Goal: Task Accomplishment & Management: Complete application form

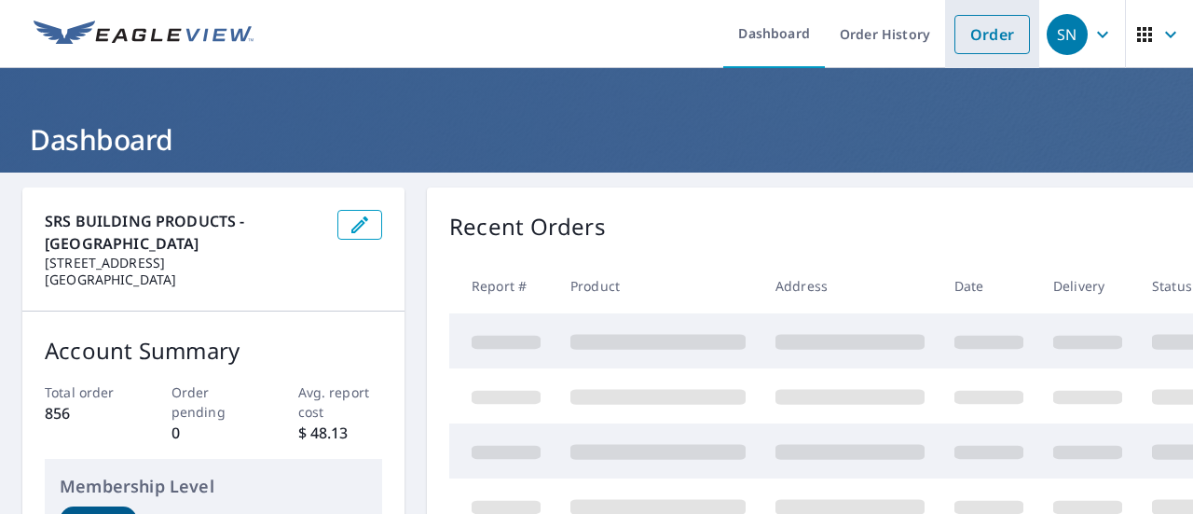
click at [955, 39] on link "Order" at bounding box center [993, 34] width 76 height 39
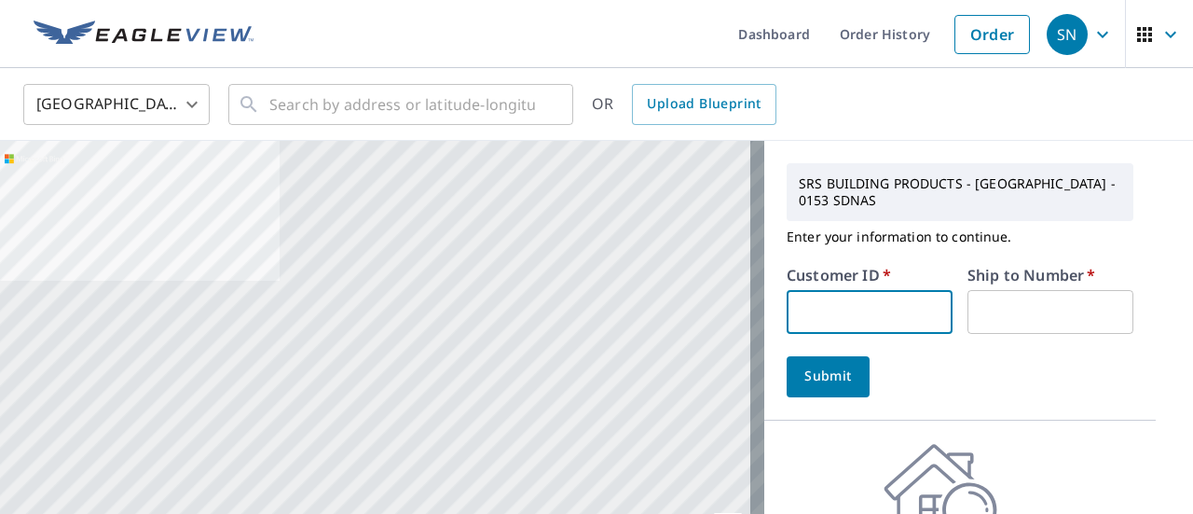
drag, startPoint x: 878, startPoint y: 304, endPoint x: 826, endPoint y: 316, distance: 53.6
click at [826, 316] on input "text" at bounding box center [870, 312] width 166 height 44
type input "s046227"
click at [1005, 314] on input "text" at bounding box center [1051, 312] width 166 height 44
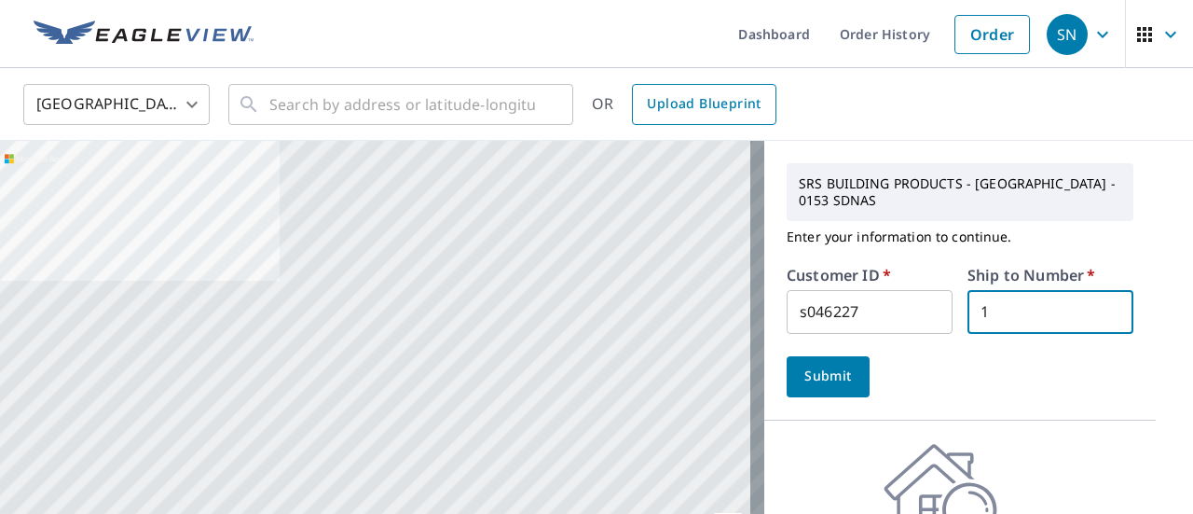
type input "1"
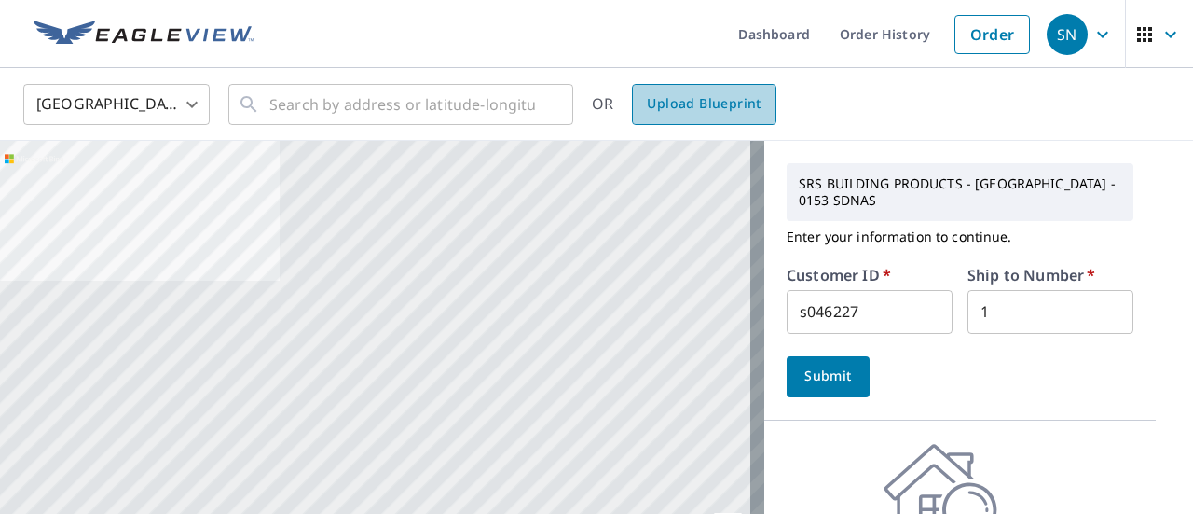
click at [684, 115] on span "Upload Blueprint" at bounding box center [704, 103] width 114 height 23
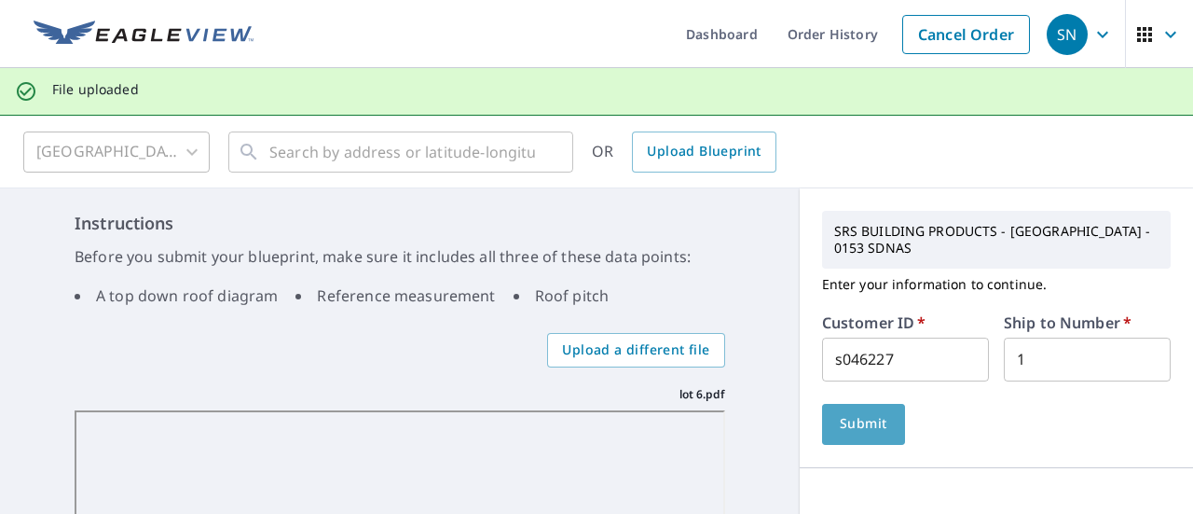
click at [876, 410] on button "Submit" at bounding box center [863, 424] width 83 height 41
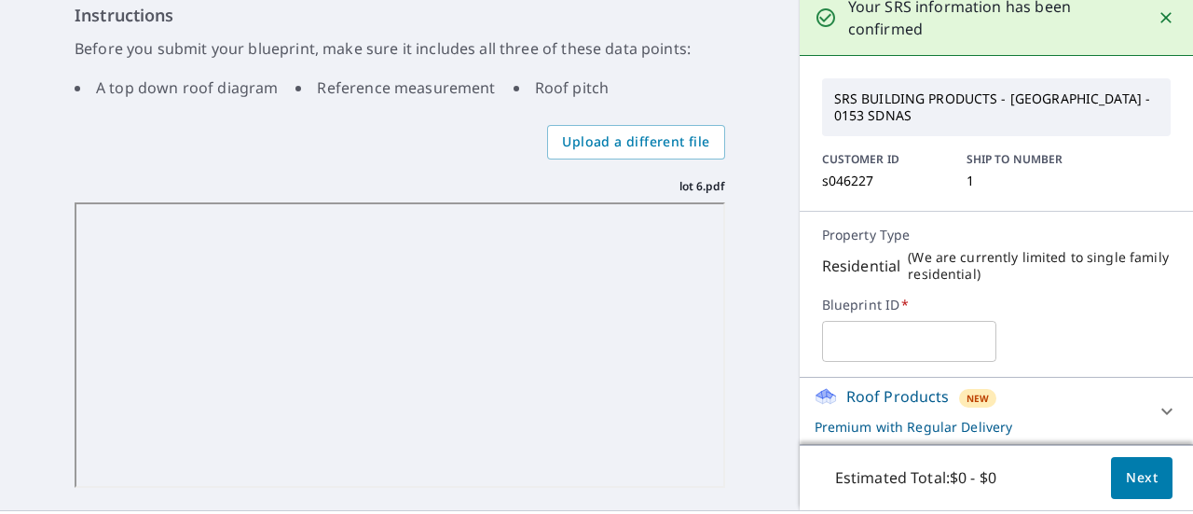
scroll to position [248, 0]
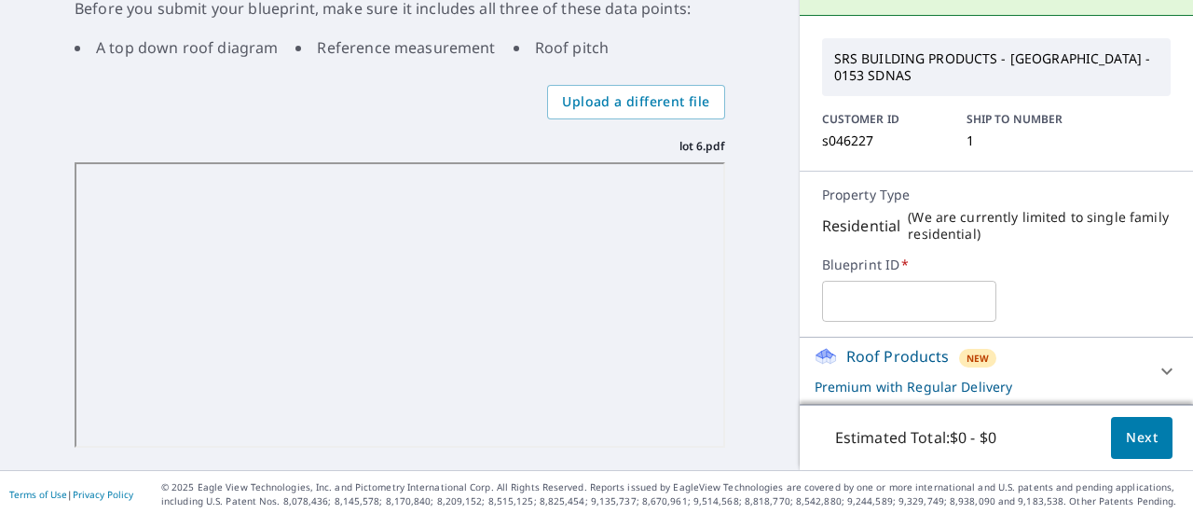
click at [1130, 413] on div "Estimated Total: $0 - $0 Next" at bounding box center [996, 437] width 393 height 65
click at [913, 292] on input "text" at bounding box center [909, 301] width 174 height 52
type input "[PERSON_NAME]"
click at [1126, 445] on span "Next" at bounding box center [1142, 437] width 32 height 23
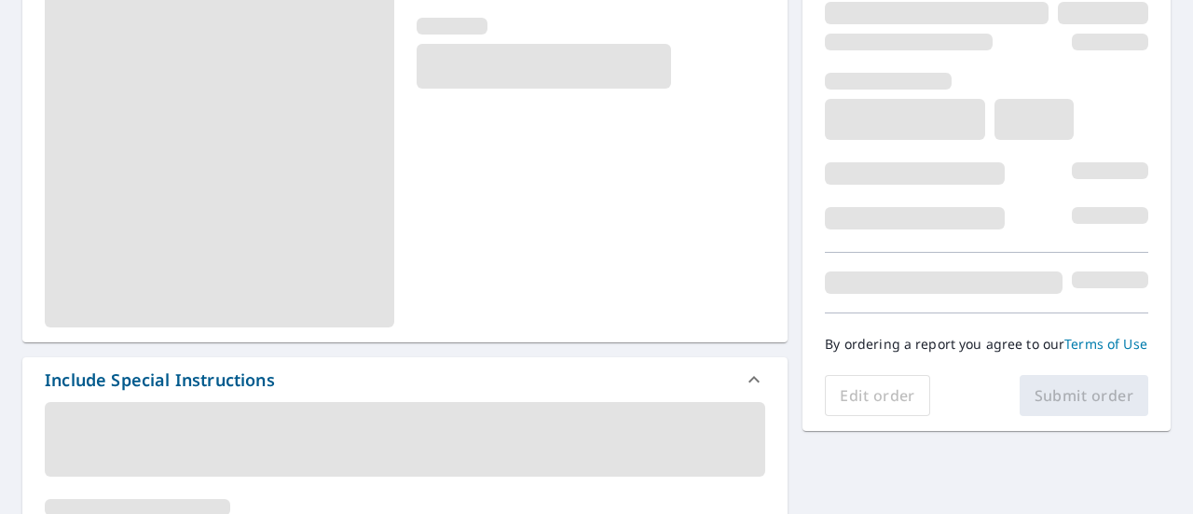
scroll to position [352, 0]
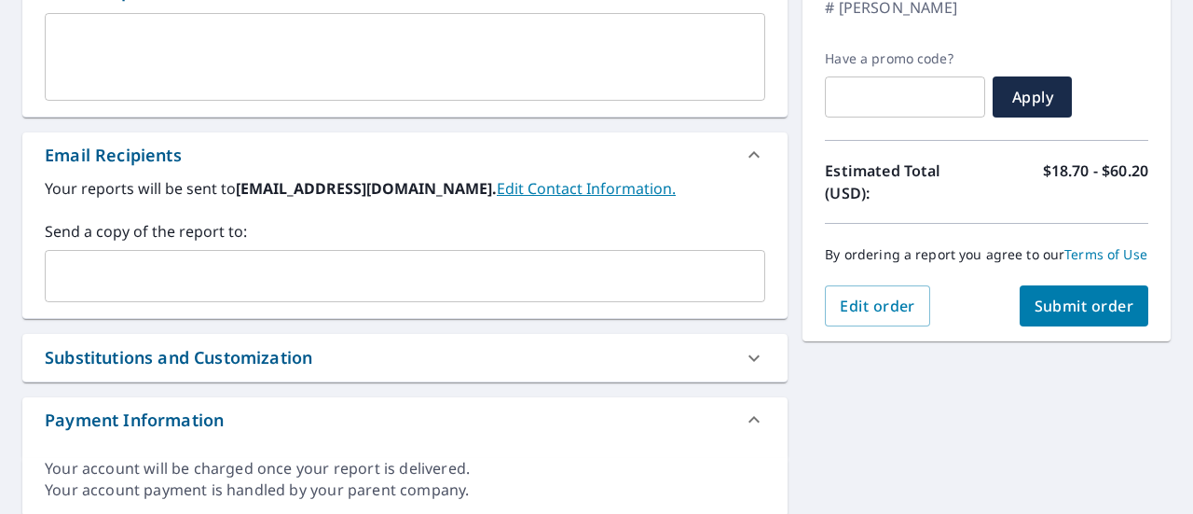
click at [323, 293] on div "​" at bounding box center [405, 276] width 721 height 52
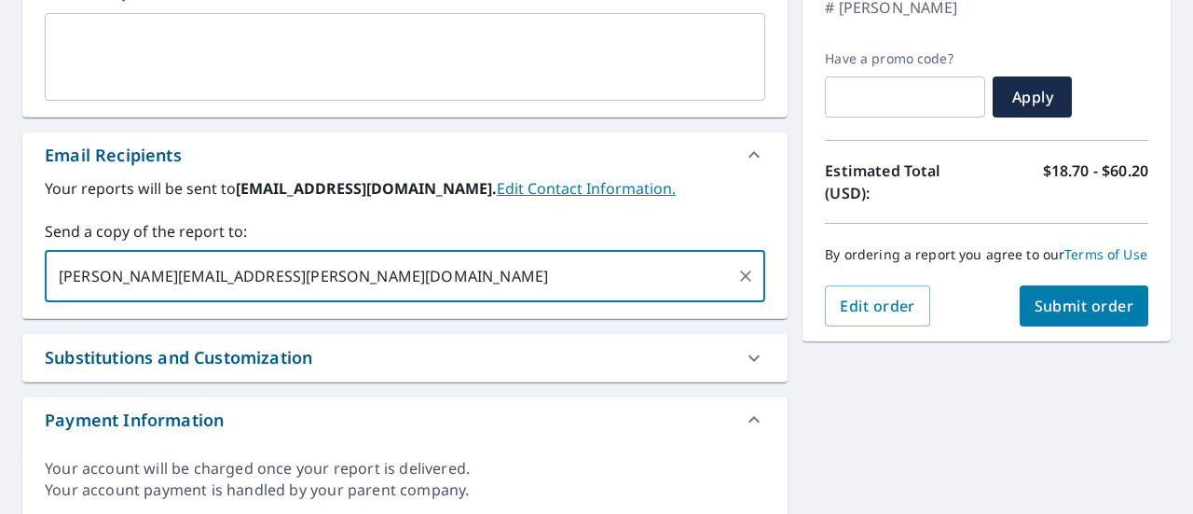
scroll to position [415, 0]
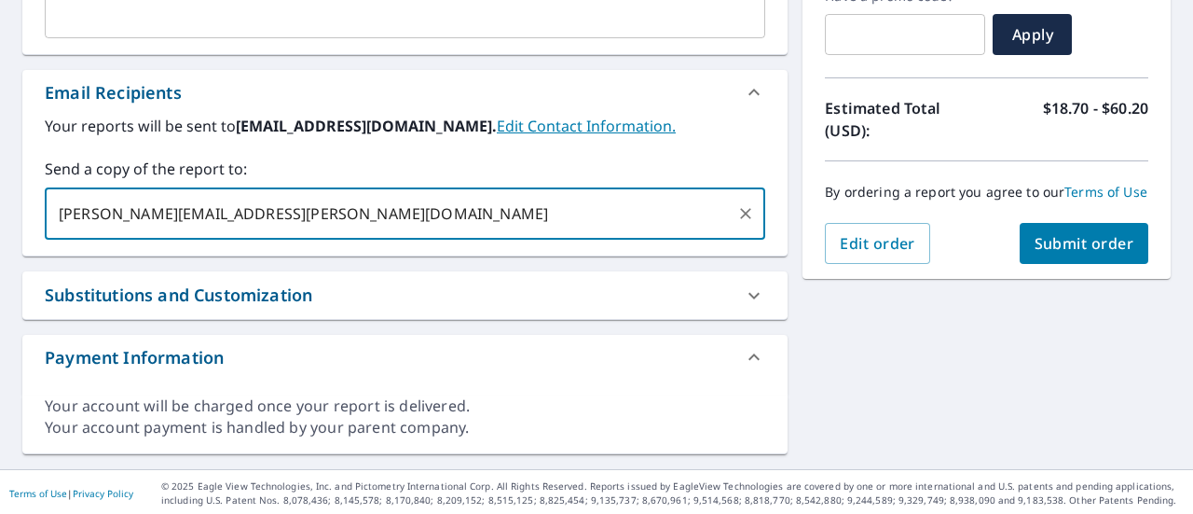
type input "[PERSON_NAME][EMAIL_ADDRESS][PERSON_NAME][DOMAIN_NAME]"
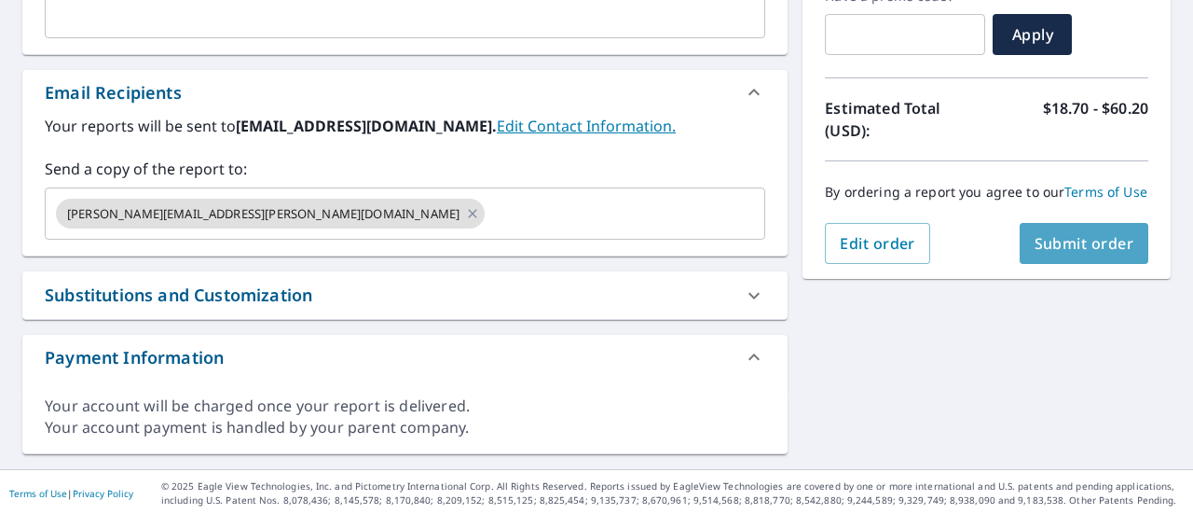
click at [1093, 254] on span "Submit order" at bounding box center [1085, 243] width 100 height 21
checkbox input "true"
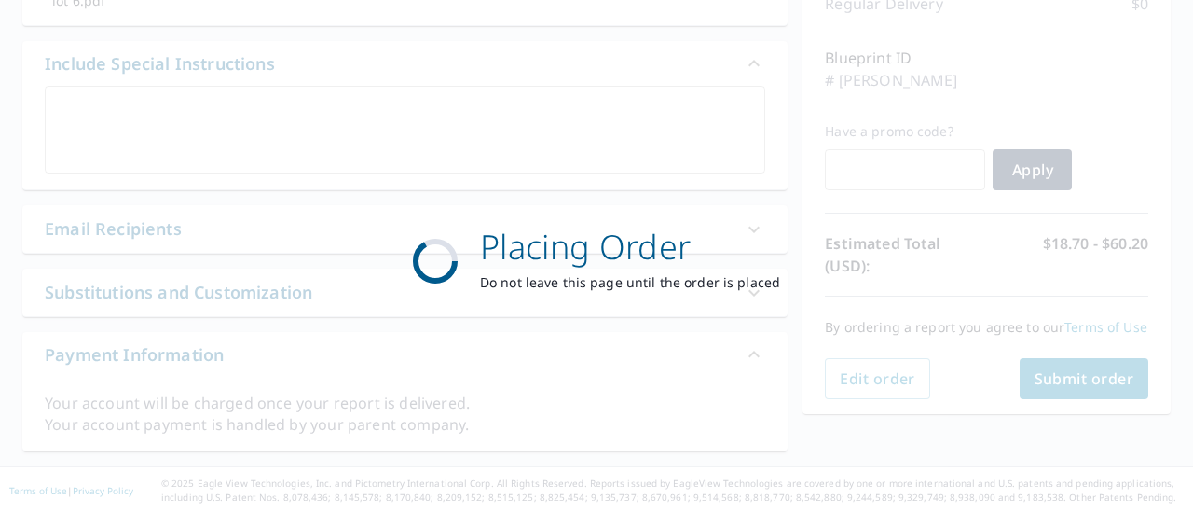
scroll to position [277, 0]
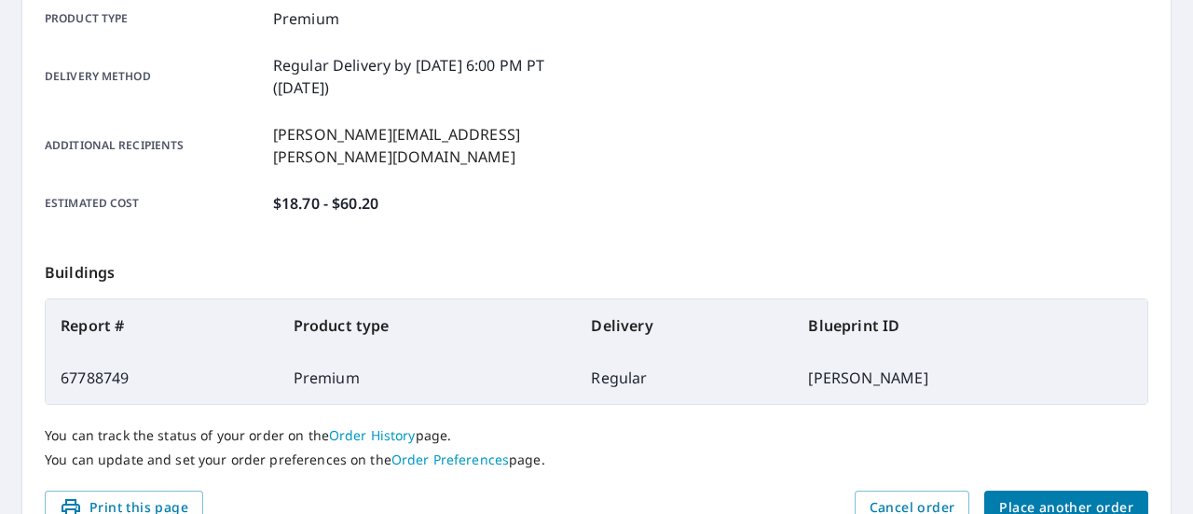
scroll to position [237, 0]
